Goal: Task Accomplishment & Management: Manage account settings

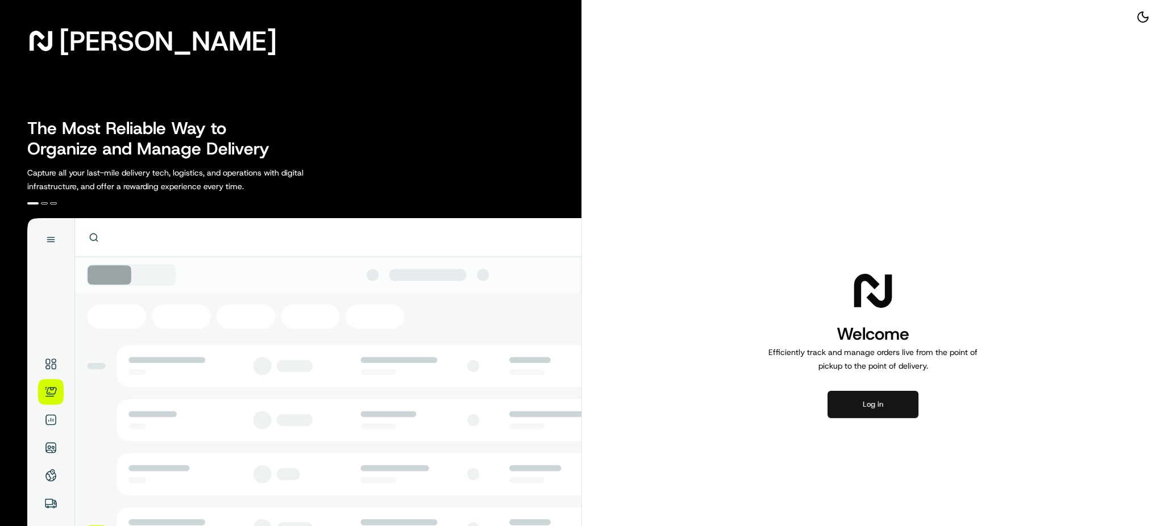
click at [856, 415] on button "Log in" at bounding box center [873, 404] width 91 height 27
